Goal: Task Accomplishment & Management: Manage account settings

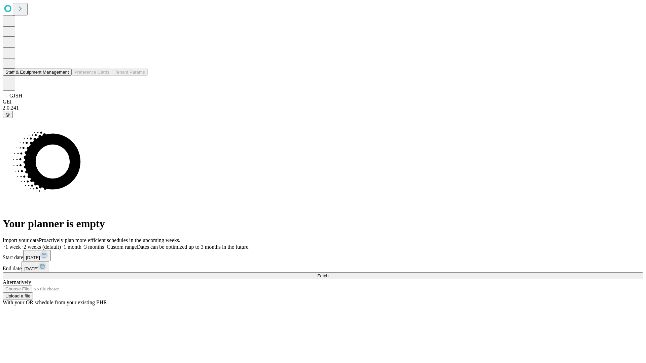
click at [64, 76] on button "Staff & Equipment Management" at bounding box center [37, 72] width 69 height 7
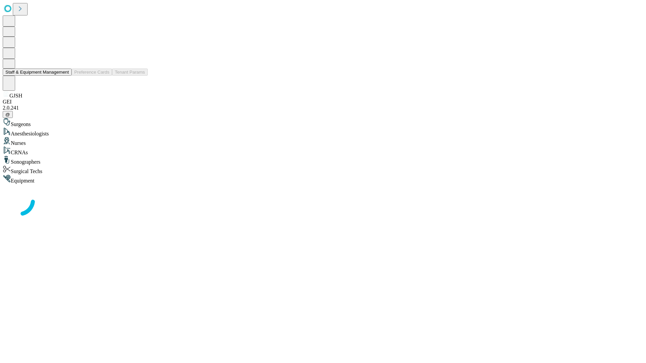
click at [64, 76] on button "Staff & Equipment Management" at bounding box center [37, 72] width 69 height 7
